Goal: Book appointment/travel/reservation

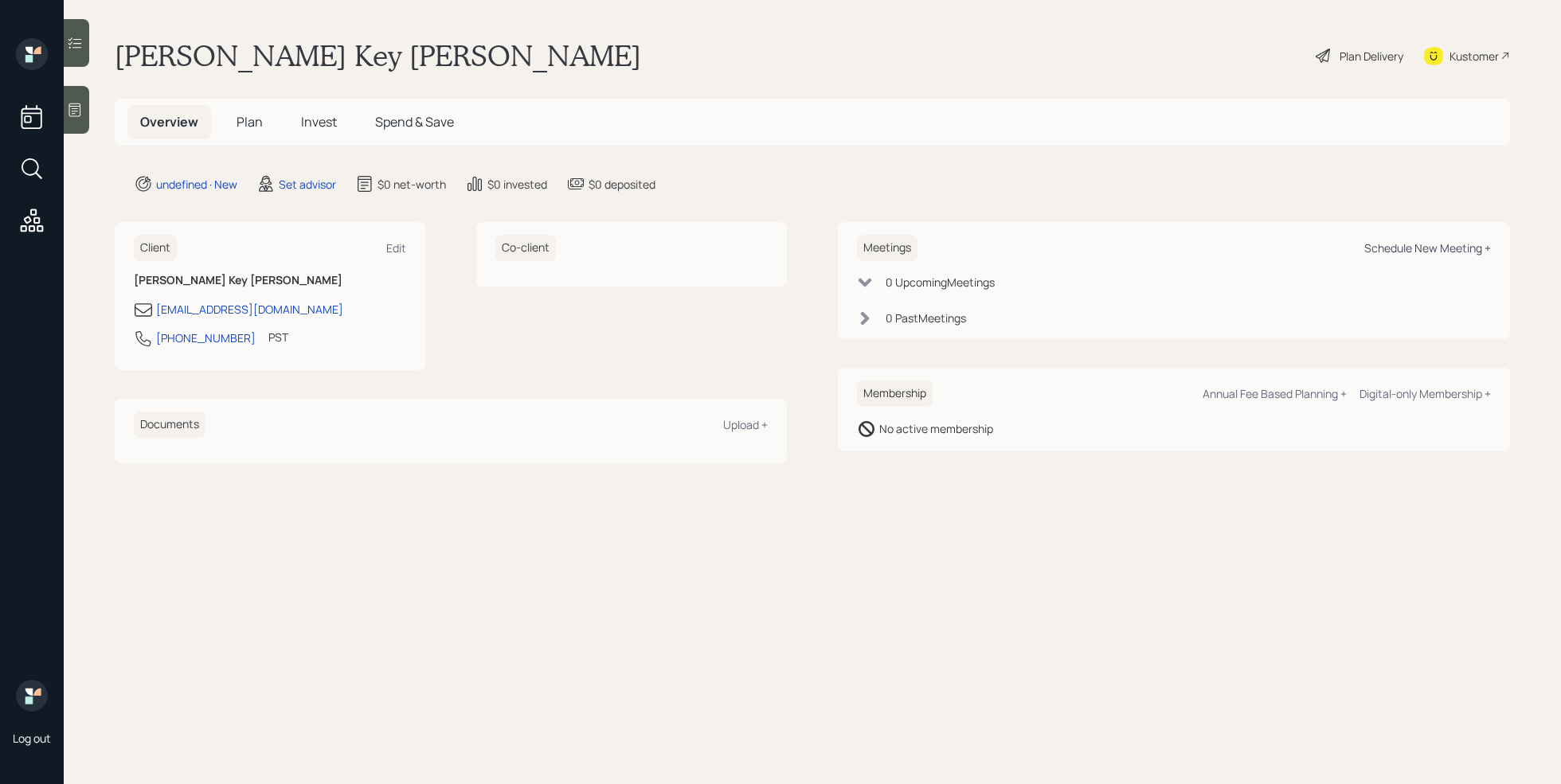
click at [1400, 250] on div "Schedule New Meeting +" at bounding box center [1427, 248] width 127 height 15
select select "round-robin"
